Goal: Share content: Share content

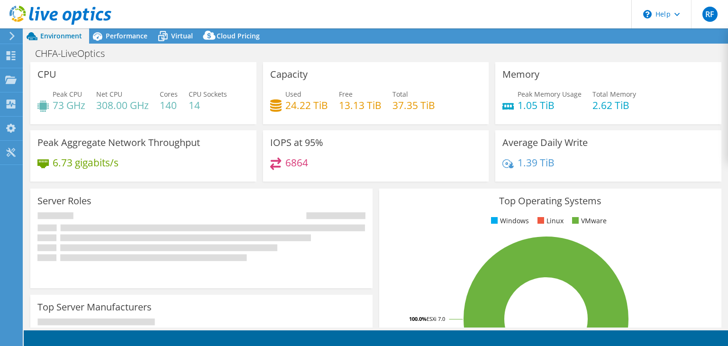
select select "USEast"
select select "USD"
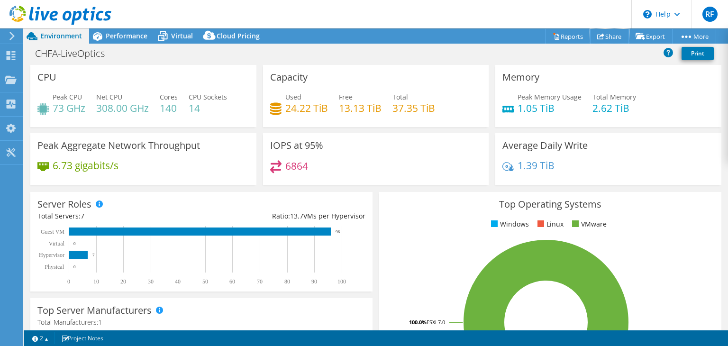
click at [598, 34] on link "Share" at bounding box center [609, 36] width 39 height 15
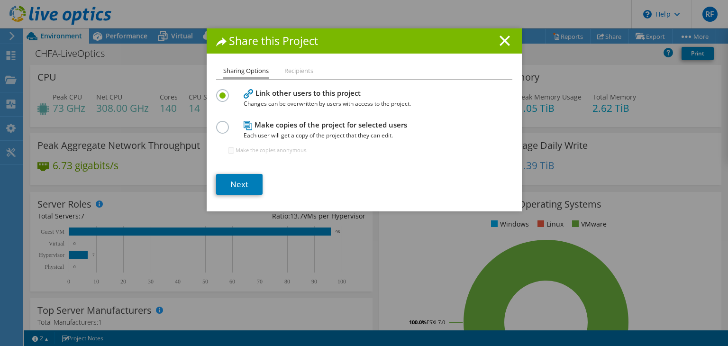
click at [218, 123] on label at bounding box center [224, 122] width 17 height 2
click at [0, 0] on input "radio" at bounding box center [0, 0] width 0 height 0
click at [231, 184] on link "Next" at bounding box center [239, 184] width 46 height 21
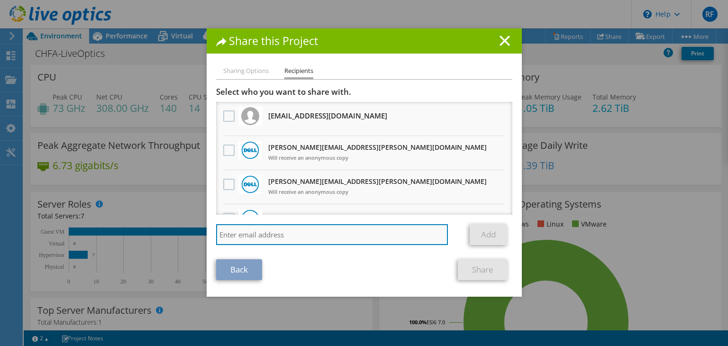
click at [289, 233] on input "search" at bounding box center [332, 234] width 232 height 21
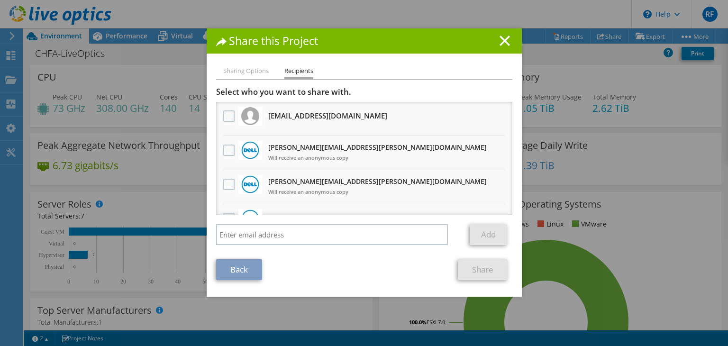
click at [485, 236] on link "Add" at bounding box center [488, 234] width 37 height 21
click at [476, 245] on div "Add" at bounding box center [491, 234] width 42 height 21
click at [475, 231] on link "Add" at bounding box center [488, 234] width 37 height 21
click at [500, 36] on icon at bounding box center [505, 41] width 10 height 10
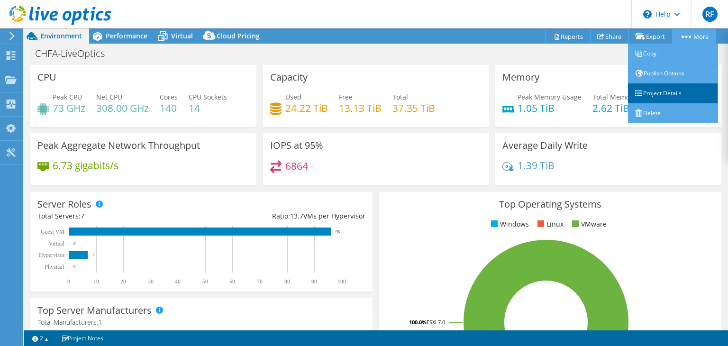
click at [659, 93] on link "Project Details" at bounding box center [673, 93] width 90 height 20
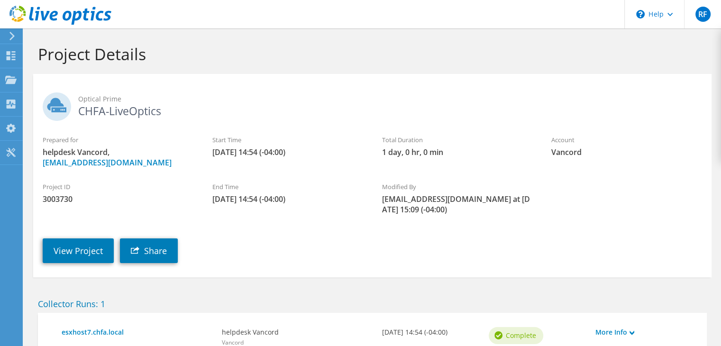
scroll to position [73, 0]
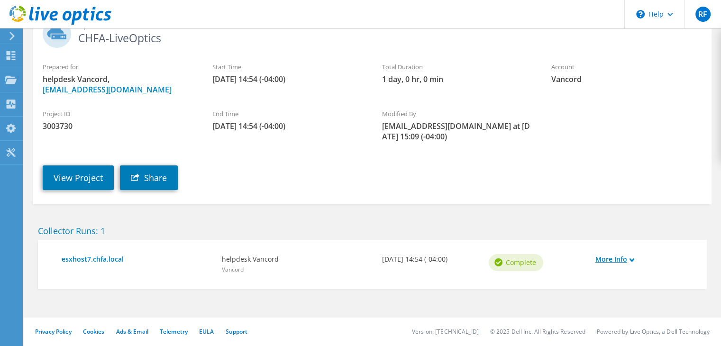
click at [624, 256] on link "More Info" at bounding box center [643, 259] width 97 height 10
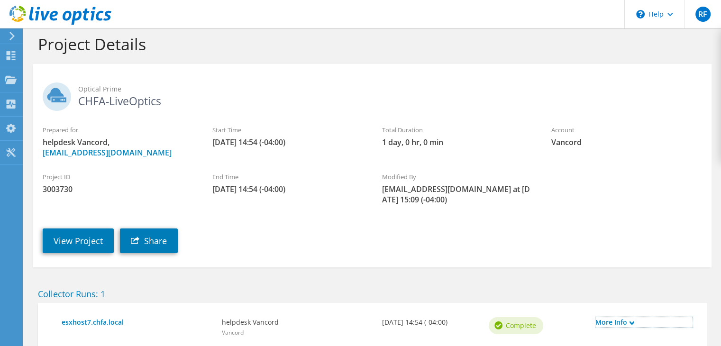
scroll to position [0, 0]
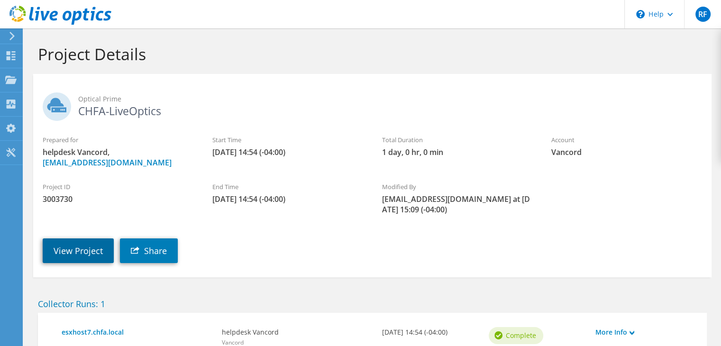
click at [93, 252] on link "View Project" at bounding box center [78, 250] width 71 height 25
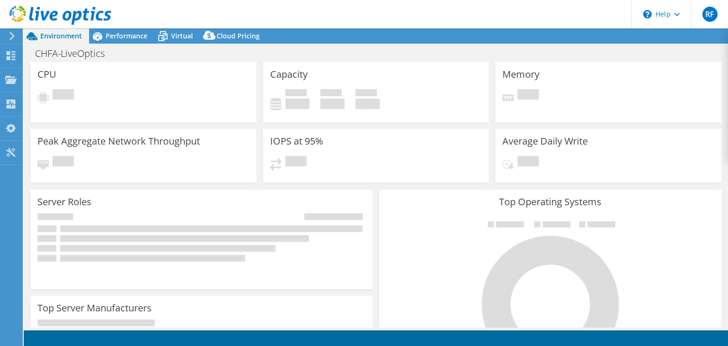
select select "USEast"
select select "USD"
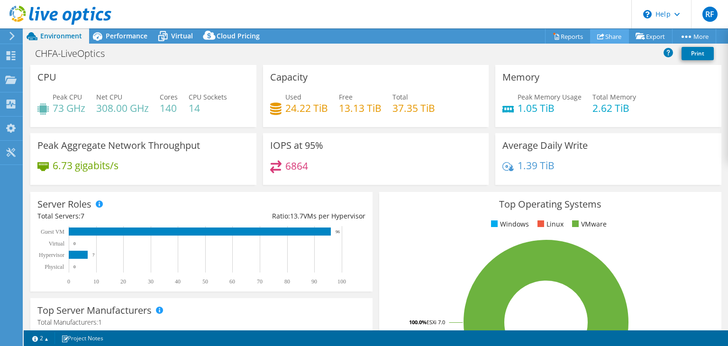
click at [605, 38] on link "Share" at bounding box center [609, 36] width 39 height 15
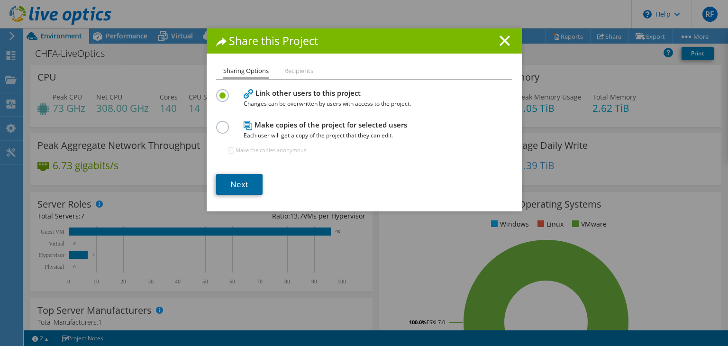
click at [232, 190] on link "Next" at bounding box center [239, 184] width 46 height 21
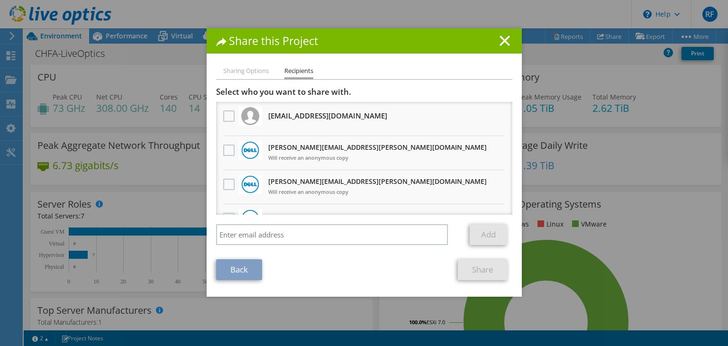
click at [493, 235] on link "Add" at bounding box center [488, 234] width 37 height 21
click at [244, 69] on li "Sharing Options" at bounding box center [245, 71] width 45 height 12
click at [502, 40] on line at bounding box center [504, 40] width 9 height 9
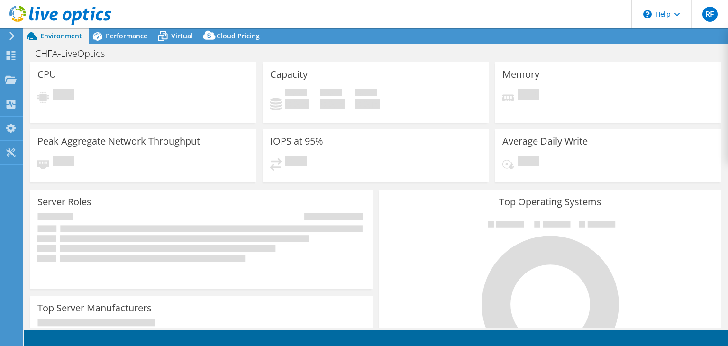
select select "USEast"
select select "USD"
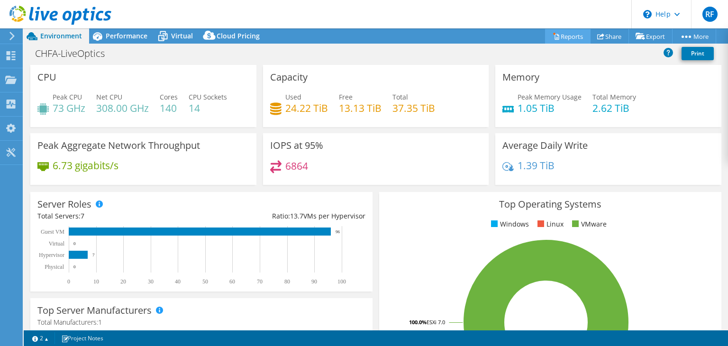
click at [559, 33] on link "Reports" at bounding box center [567, 36] width 45 height 15
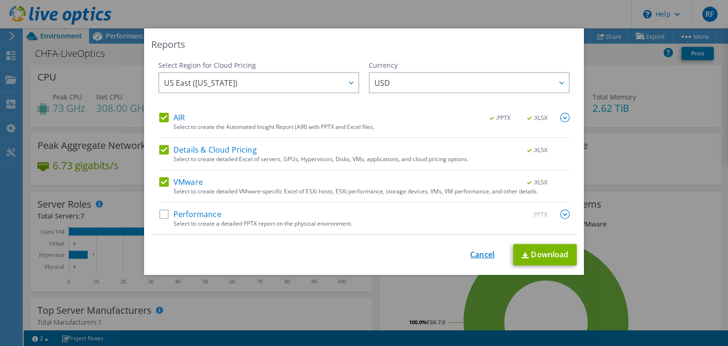
click at [472, 254] on link "Cancel" at bounding box center [482, 254] width 24 height 9
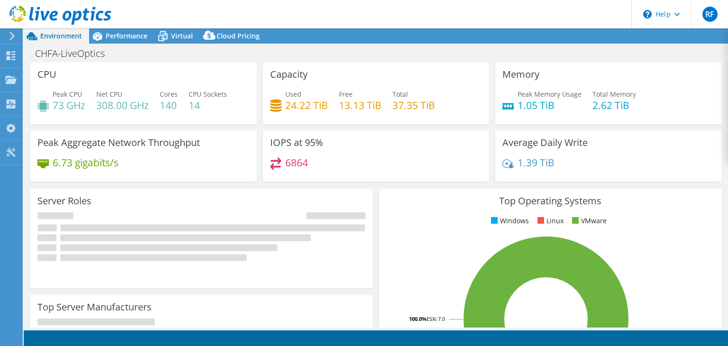
select select "USEast"
select select "USD"
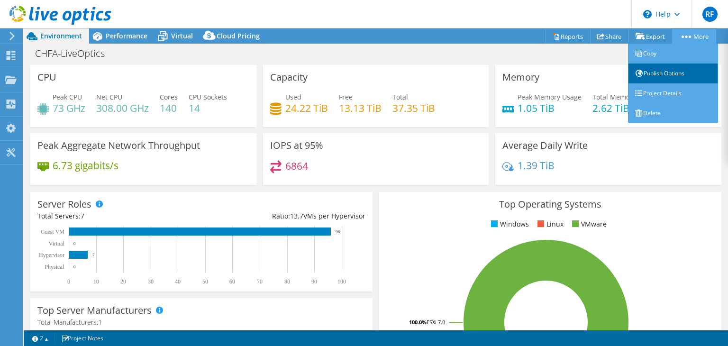
click at [672, 76] on link "Publish Options" at bounding box center [673, 74] width 90 height 20
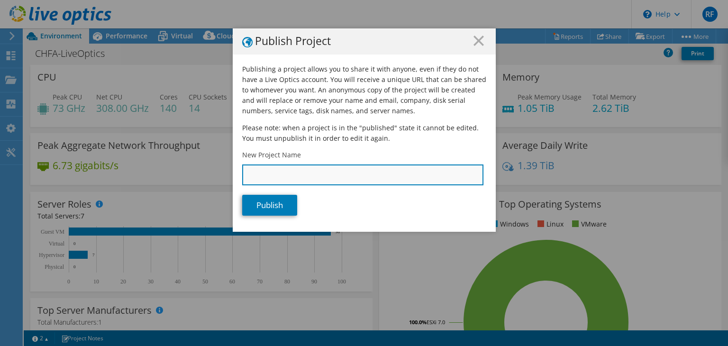
click at [310, 176] on input "New Project Name" at bounding box center [362, 174] width 241 height 21
type input "CHFA_01"
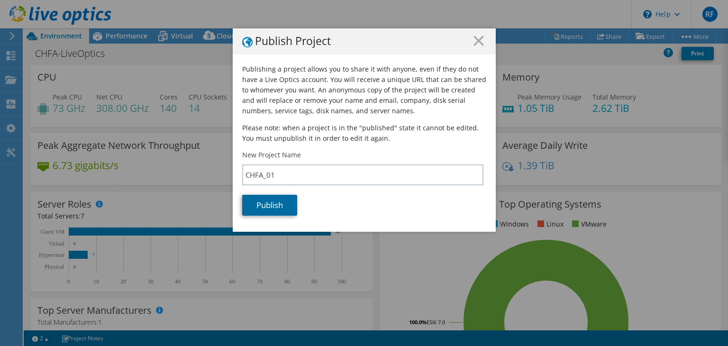
click at [284, 201] on link "Publish" at bounding box center [269, 205] width 55 height 21
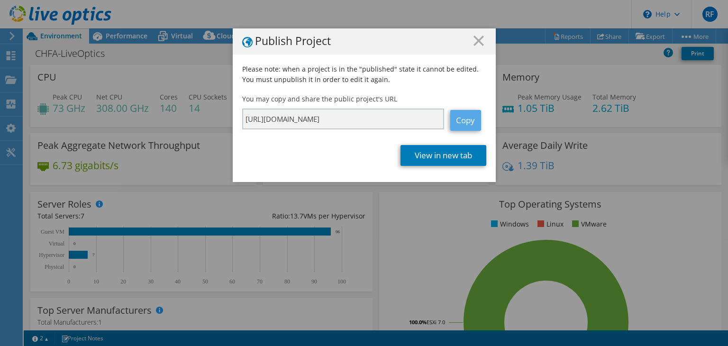
click at [463, 120] on link "Copy" at bounding box center [465, 120] width 31 height 21
click at [475, 37] on icon at bounding box center [478, 41] width 10 height 10
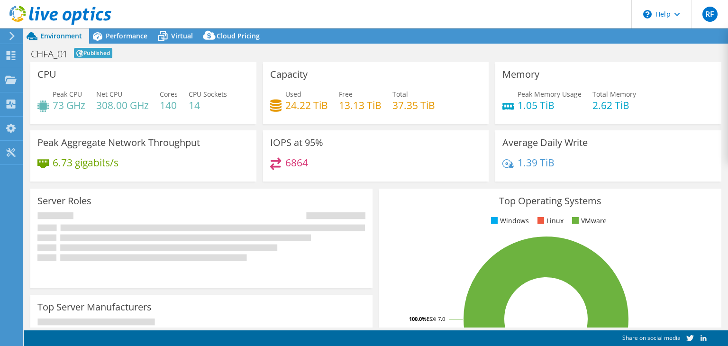
select select "USD"
